Goal: Task Accomplishment & Management: Use online tool/utility

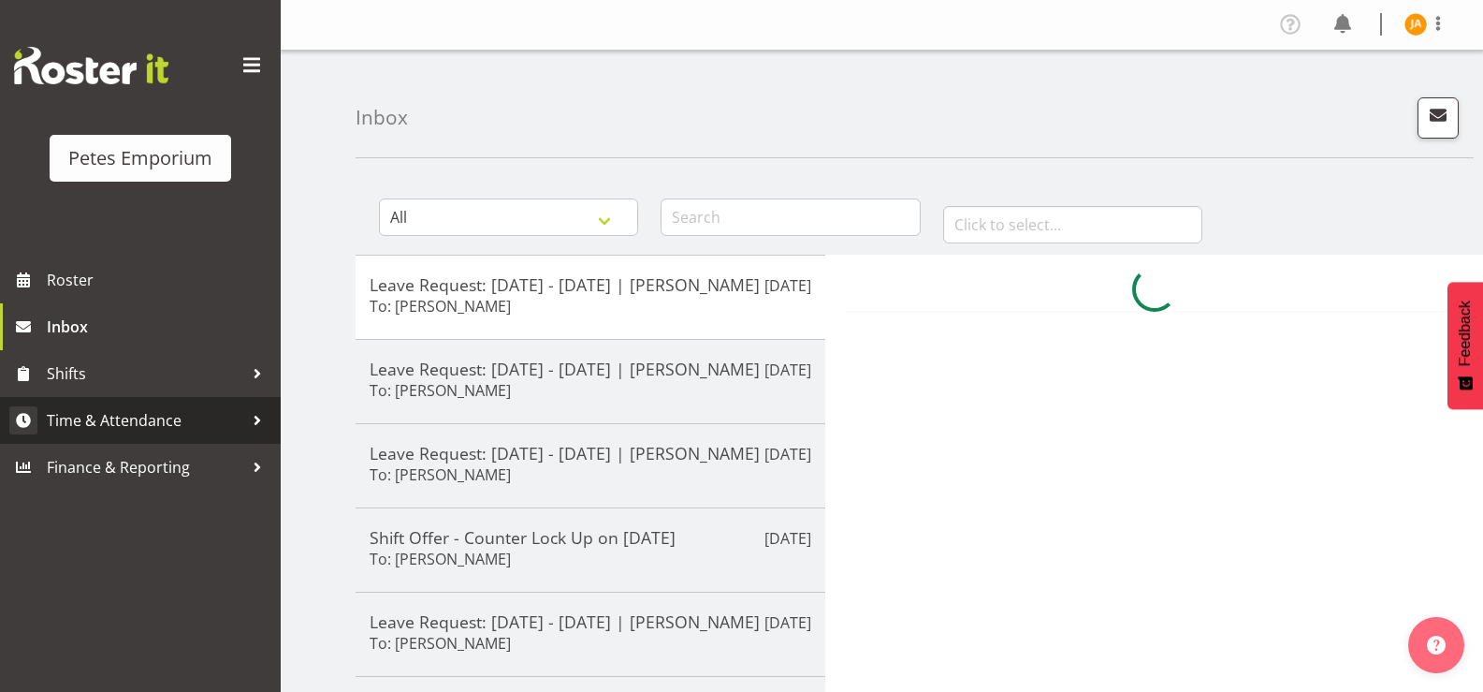
click at [197, 423] on span "Time & Attendance" at bounding box center [145, 420] width 197 height 28
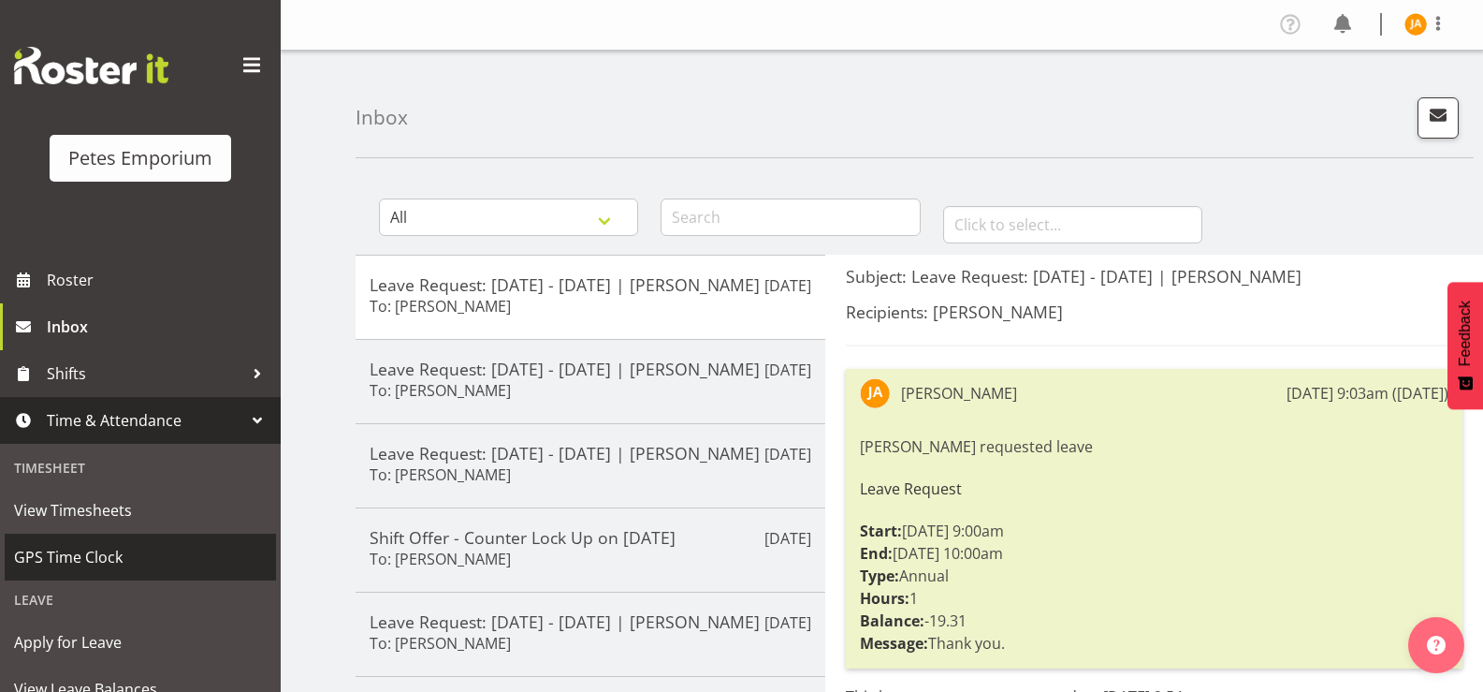
click at [133, 556] on span "GPS Time Clock" at bounding box center [140, 557] width 253 height 28
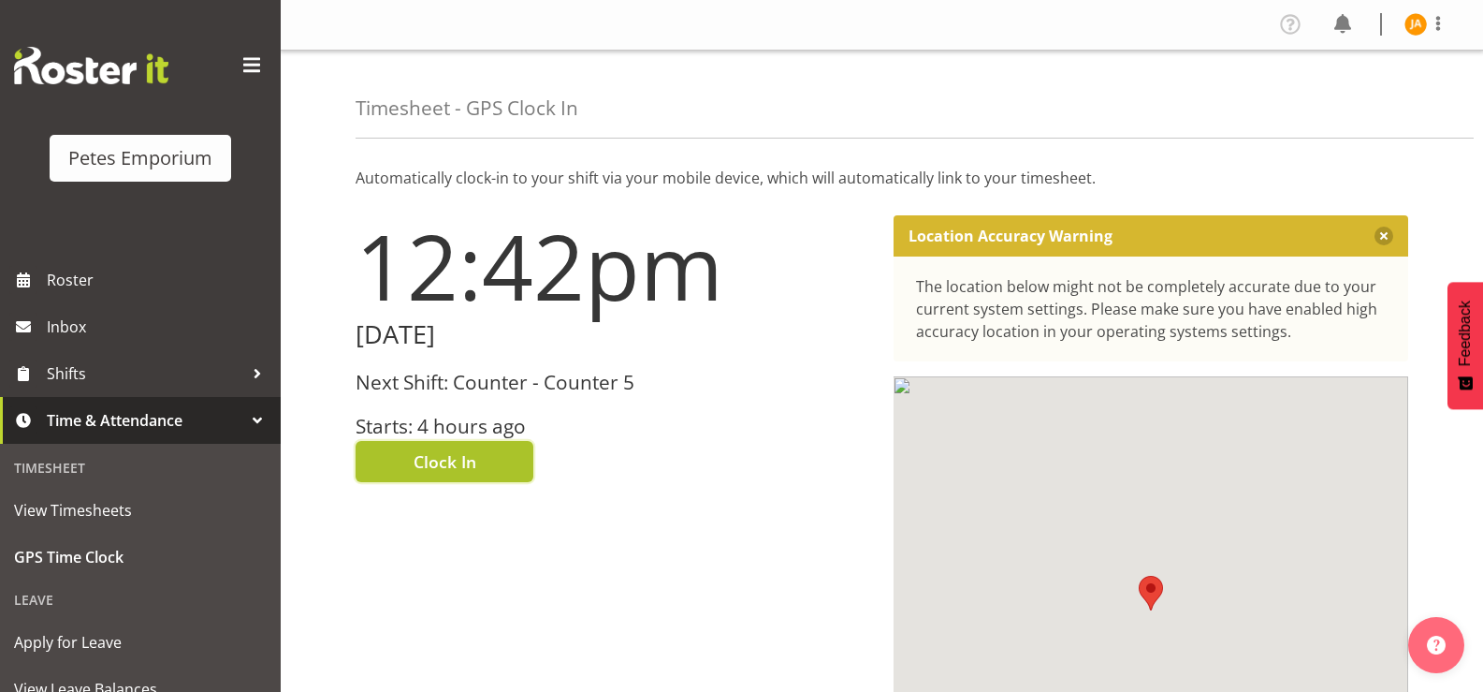
click at [485, 460] on button "Clock In" at bounding box center [445, 461] width 178 height 41
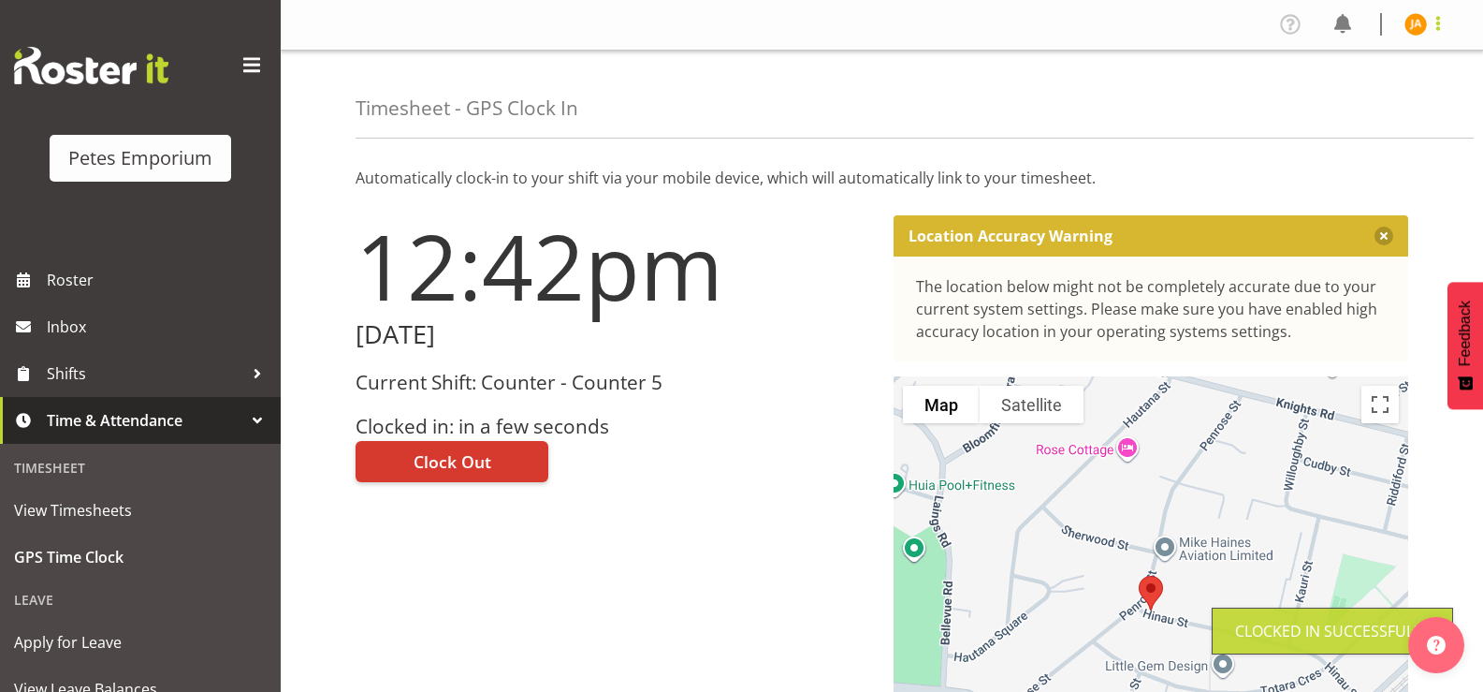
click at [1433, 28] on span at bounding box center [1438, 23] width 22 height 22
click at [1355, 104] on link "Log Out" at bounding box center [1360, 98] width 180 height 34
